Goal: Obtain resource: Obtain resource

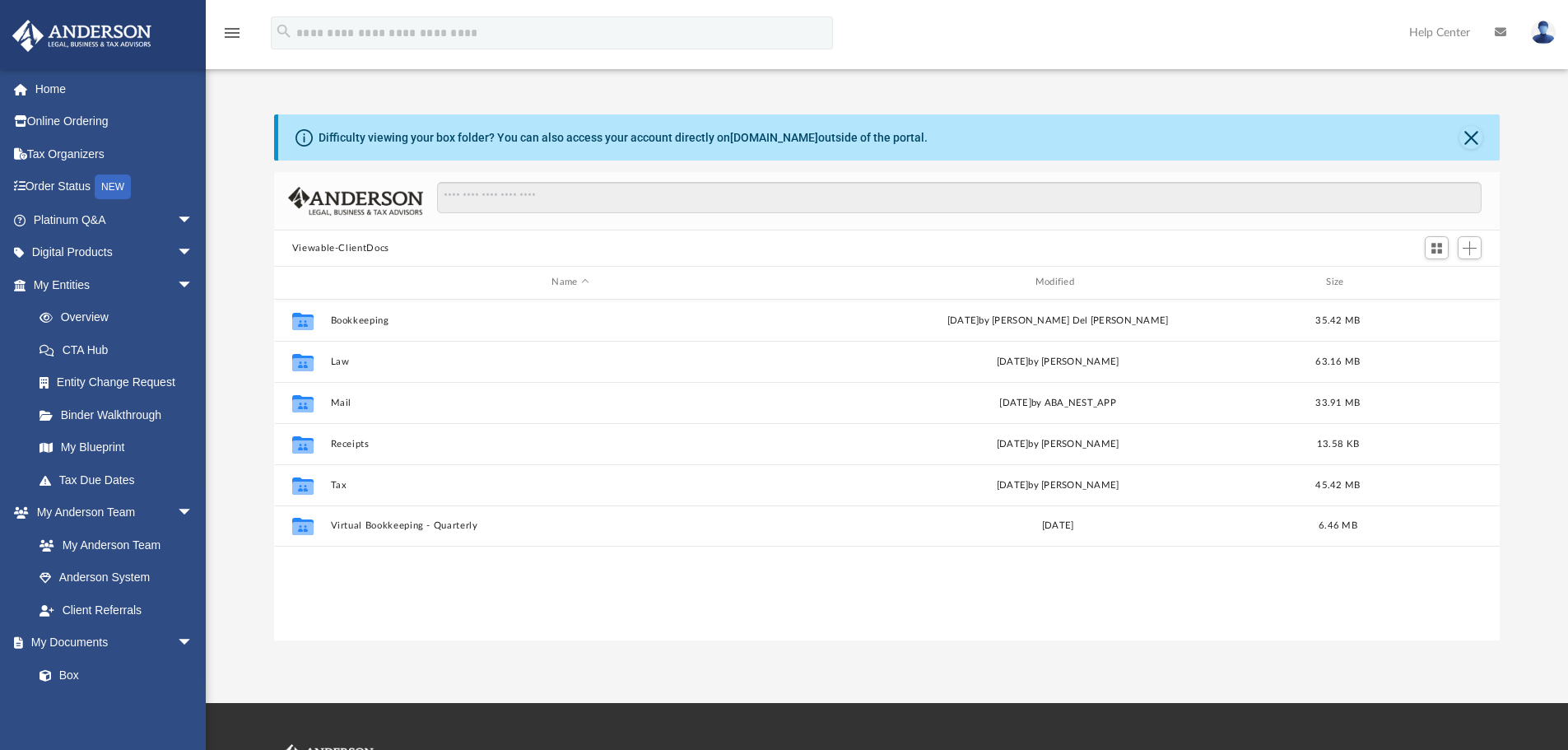
scroll to position [362, 1213]
click at [1064, 283] on div "Modified" at bounding box center [1057, 282] width 481 height 15
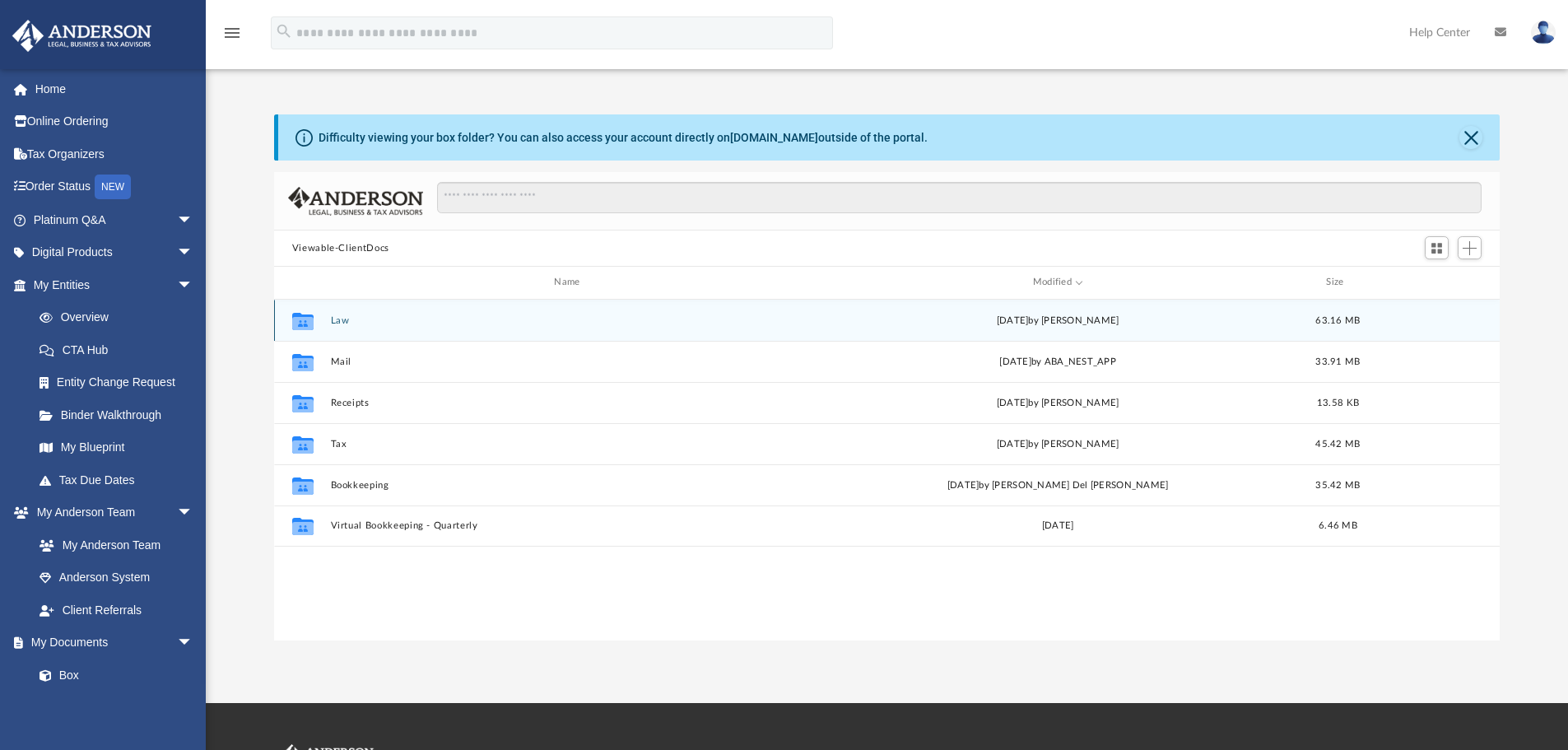
click at [344, 324] on button "Law" at bounding box center [570, 320] width 480 height 10
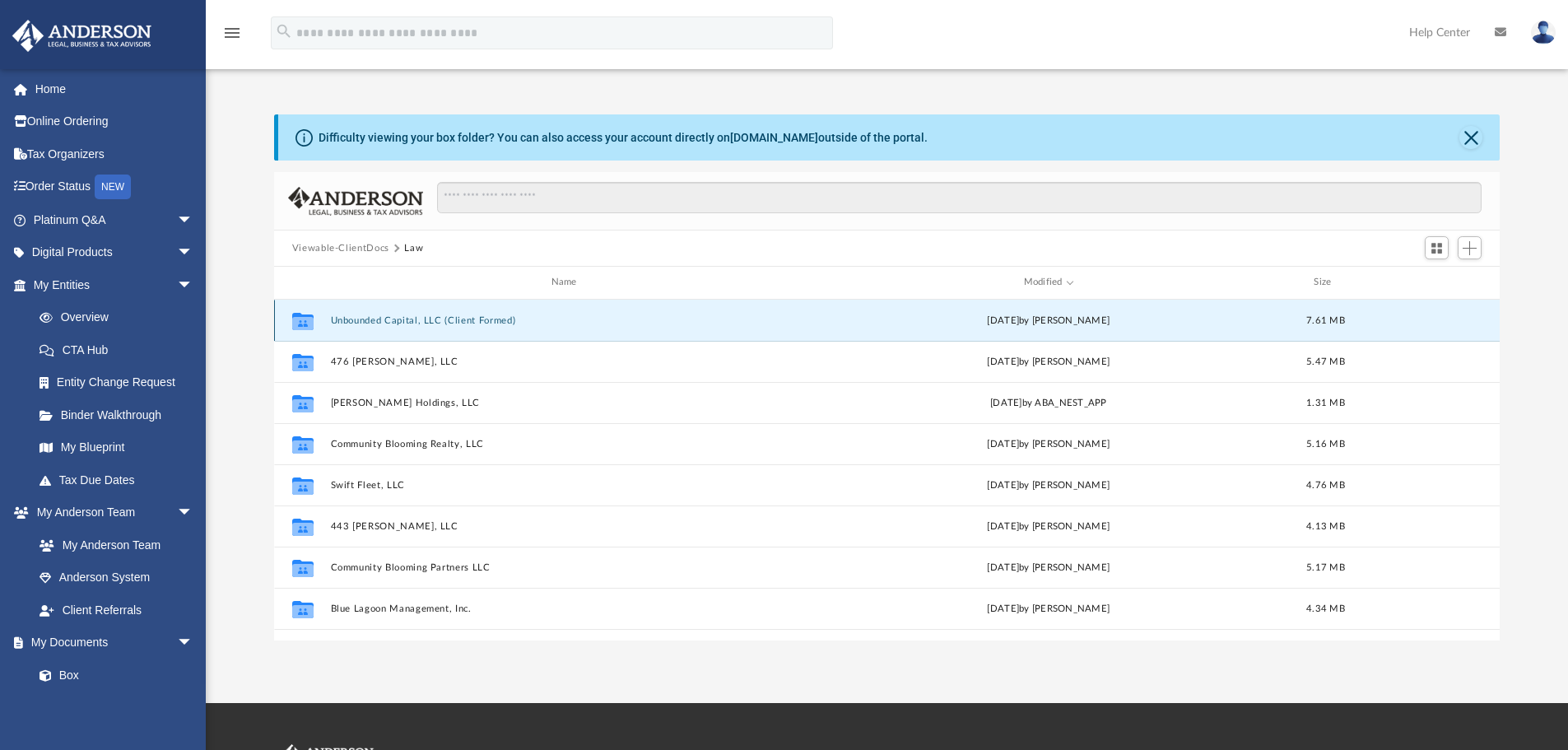
click at [344, 324] on button "Unbounded Capital, LLC (Client Formed)" at bounding box center [568, 320] width 474 height 10
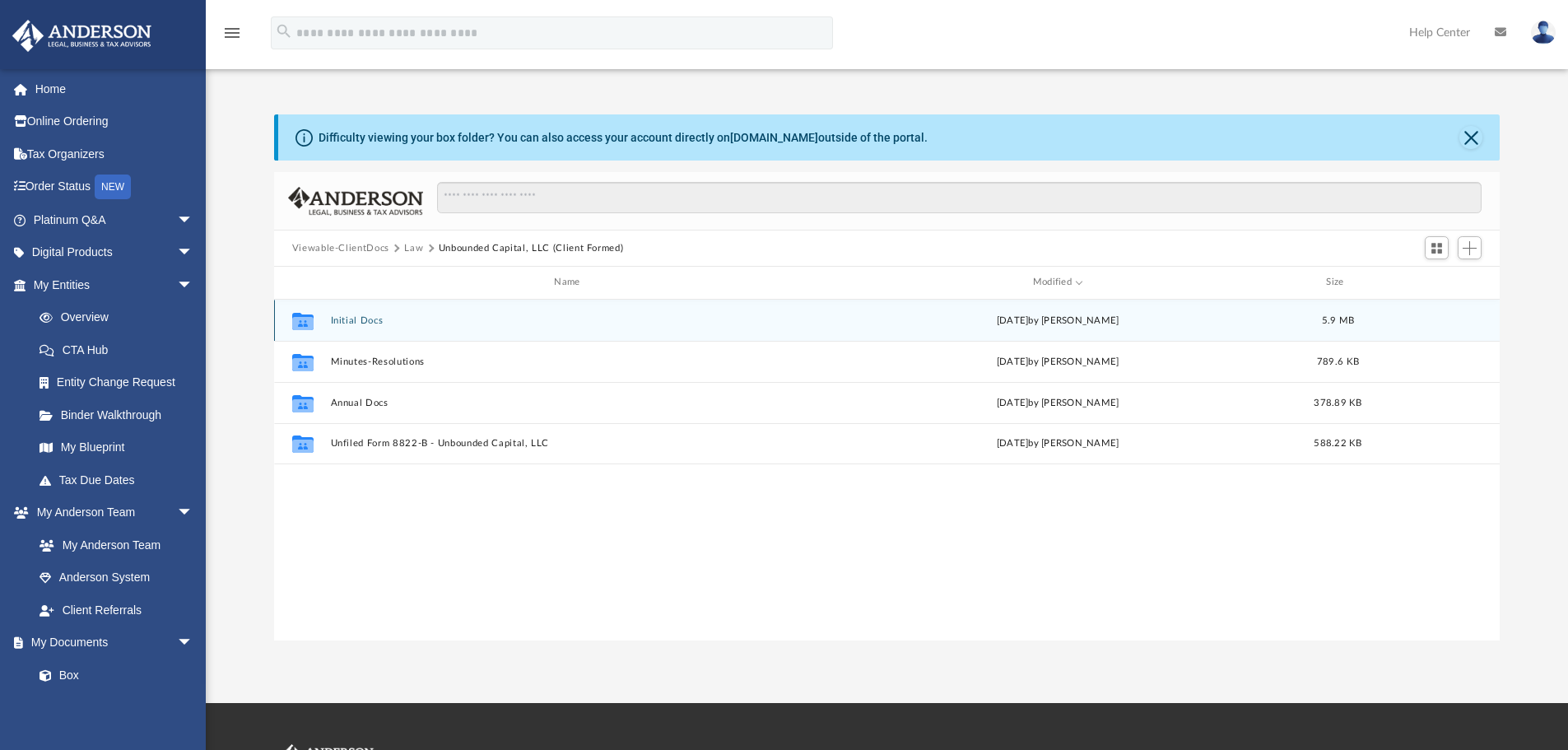
click at [344, 324] on button "Initial Docs" at bounding box center [570, 320] width 480 height 10
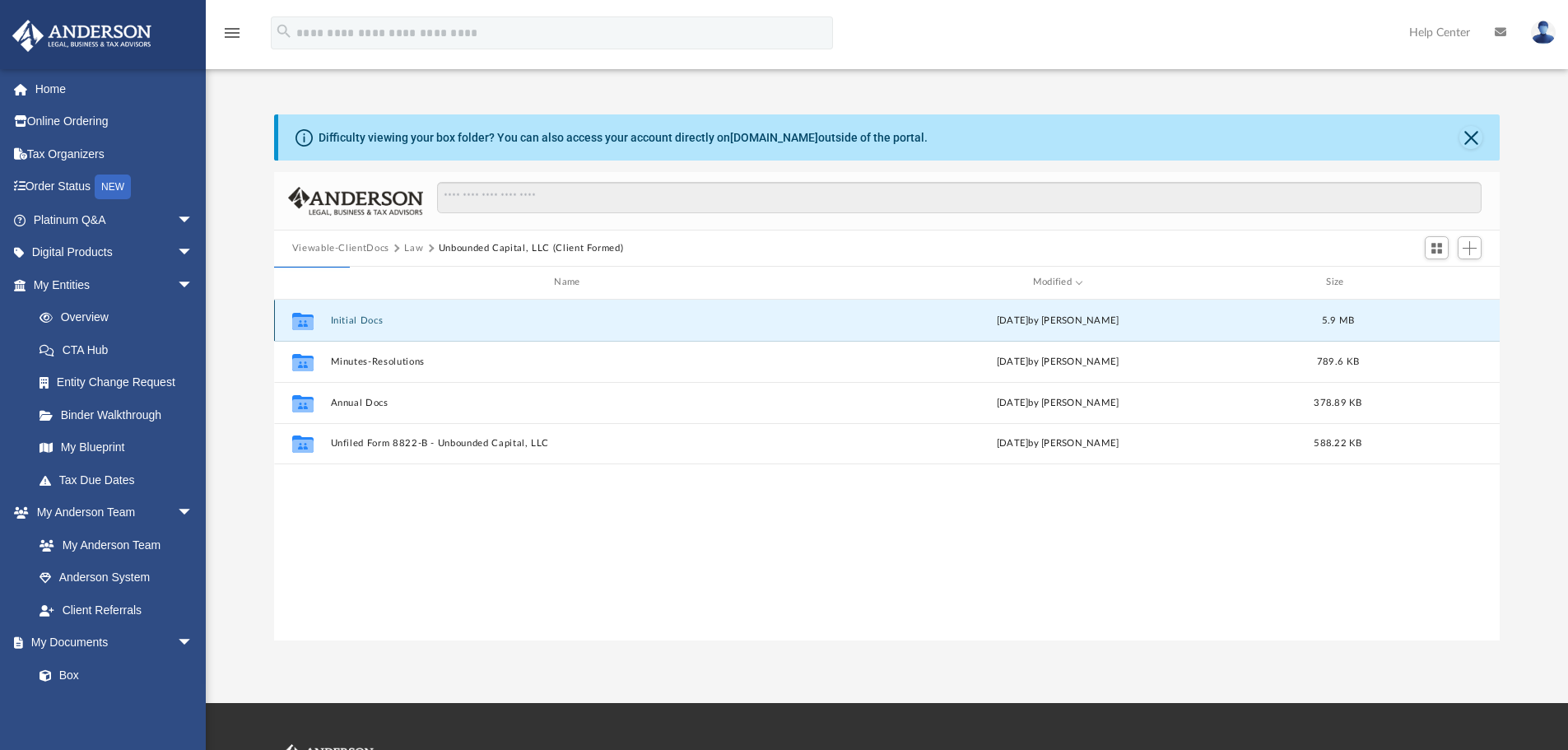
click at [344, 324] on button "Initial Docs" at bounding box center [570, 320] width 480 height 10
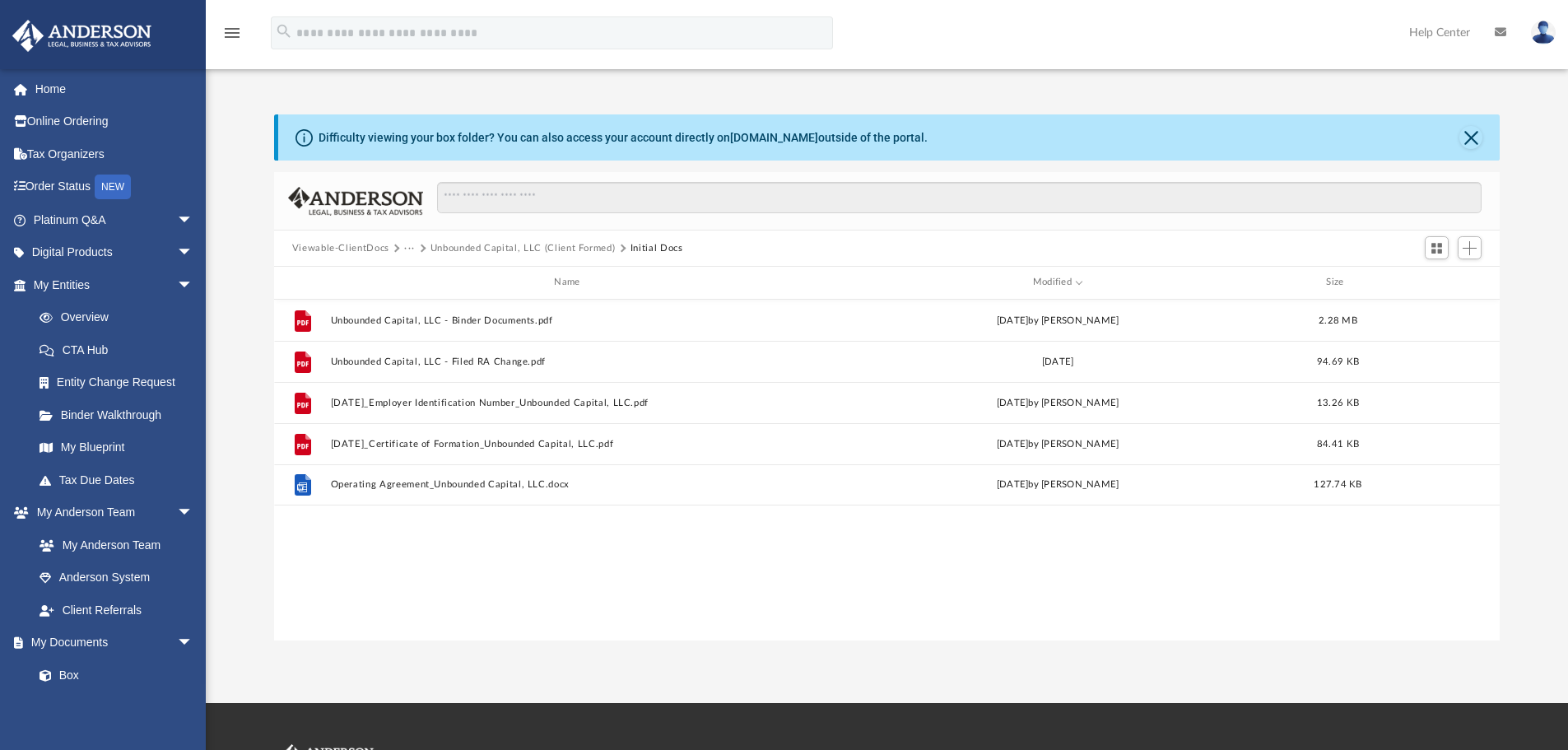
click at [561, 249] on button "Unbounded Capital, LLC (Client Formed)" at bounding box center [522, 248] width 185 height 15
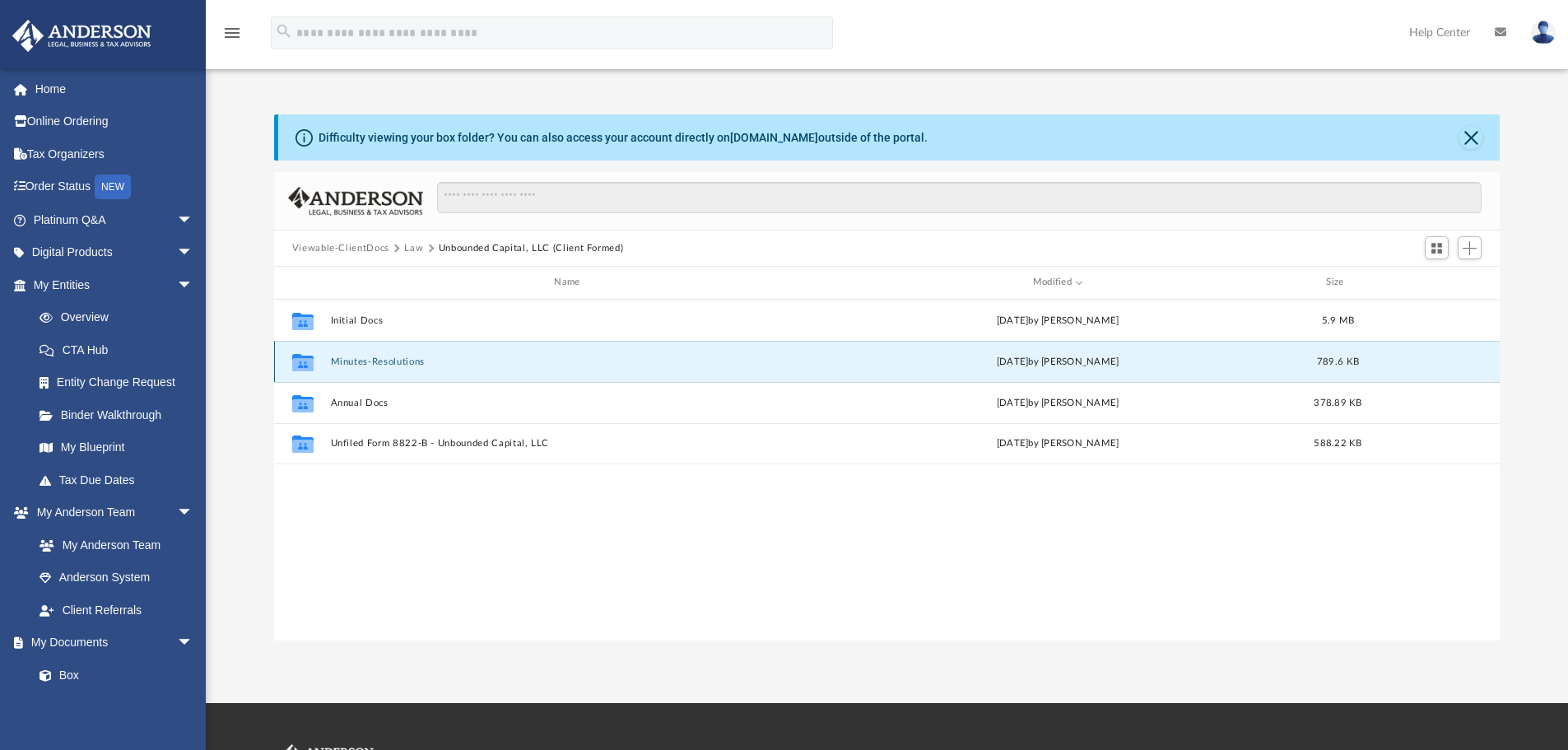
click at [383, 359] on button "Minutes-Resolutions" at bounding box center [570, 361] width 480 height 10
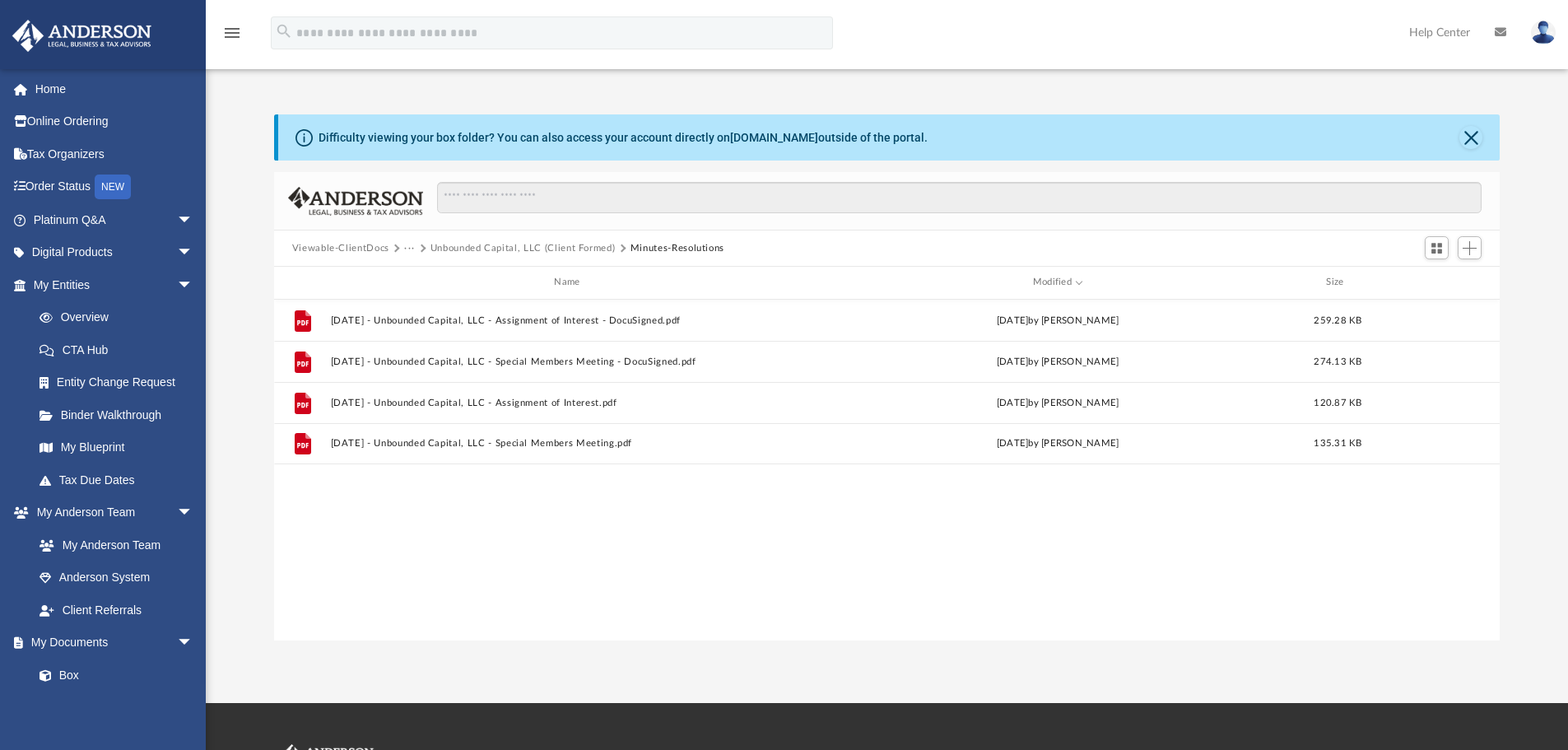
click at [549, 249] on button "Unbounded Capital, LLC (Client Formed)" at bounding box center [522, 248] width 185 height 15
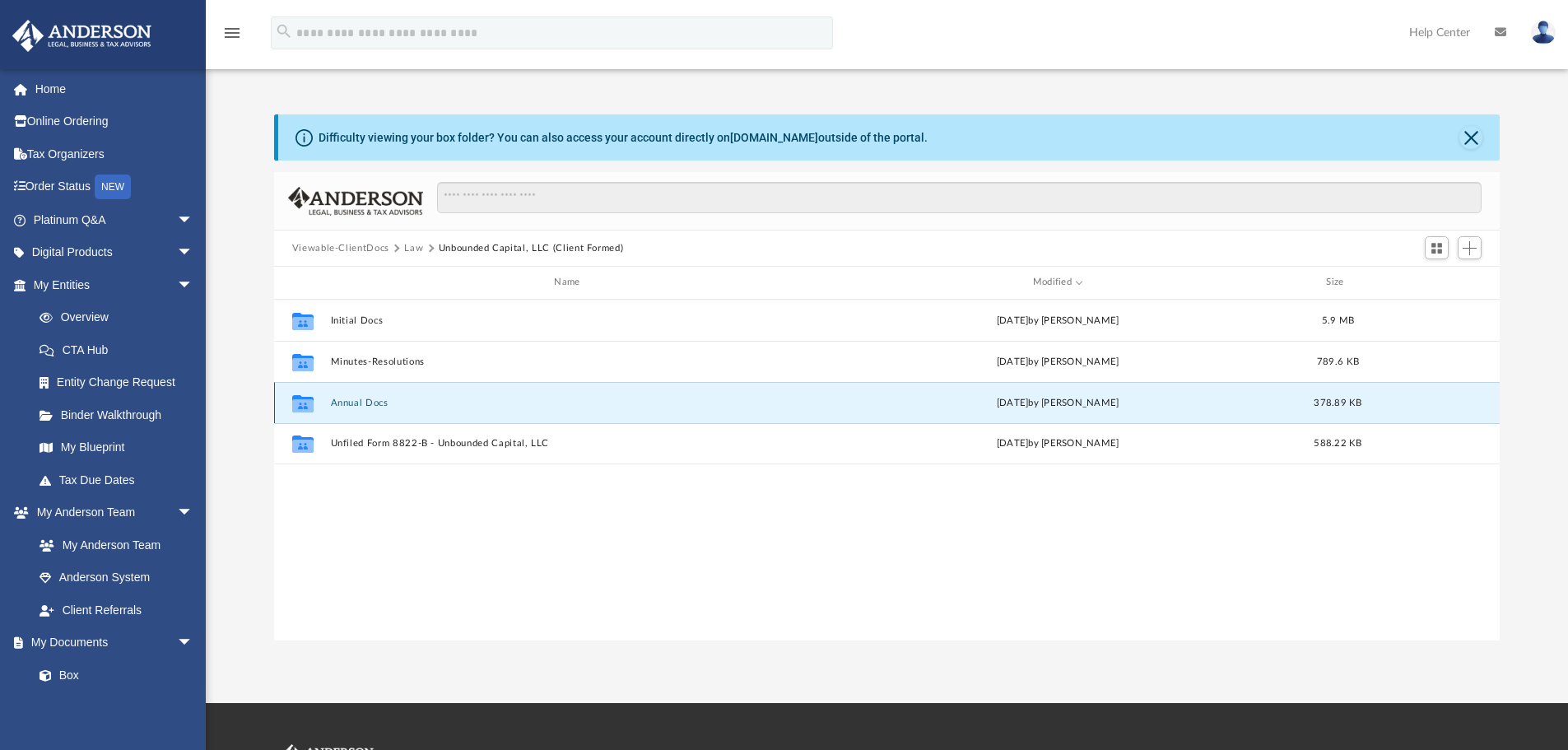
click at [363, 401] on button "Annual Docs" at bounding box center [570, 402] width 480 height 10
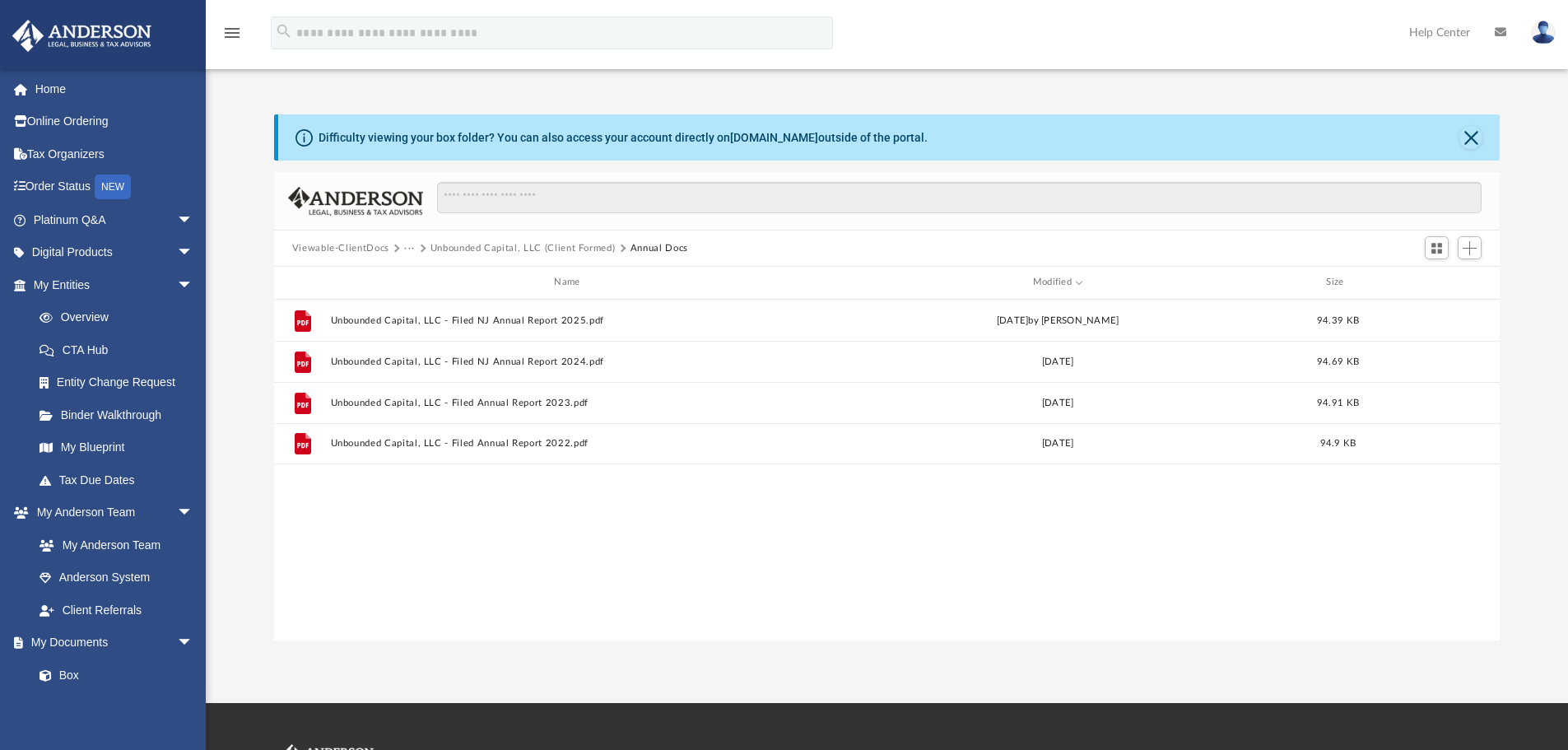
click at [488, 247] on button "Unbounded Capital, LLC (Client Formed)" at bounding box center [522, 248] width 185 height 15
